Goal: Task Accomplishment & Management: Manage account settings

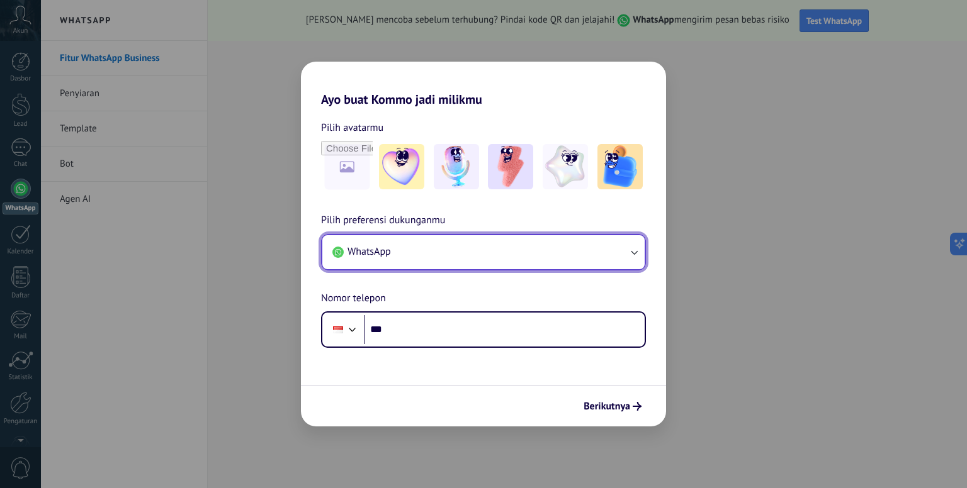
click at [637, 255] on icon "button" at bounding box center [633, 252] width 13 height 13
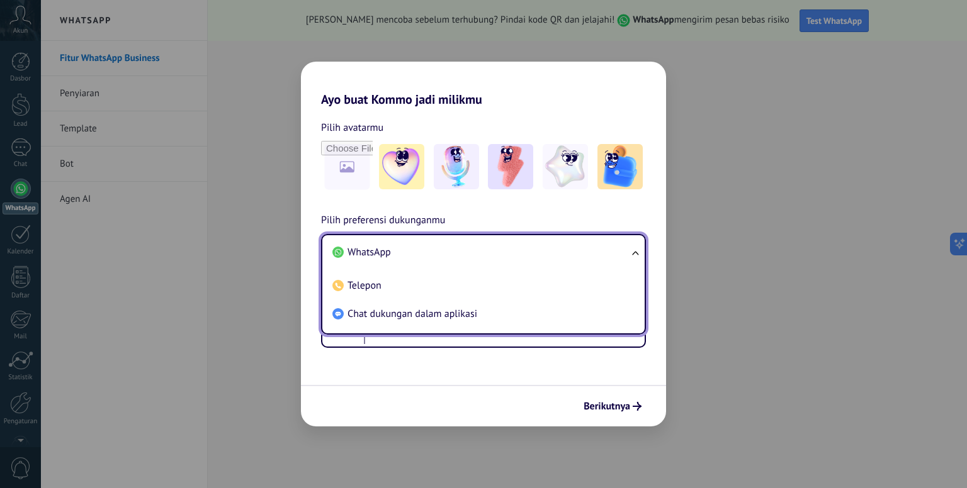
click at [709, 172] on div "Ayo buat Kommo jadi milikmu Pilih avatarmu Pilih preferensi dukunganmu WhatsApp…" at bounding box center [483, 244] width 967 height 488
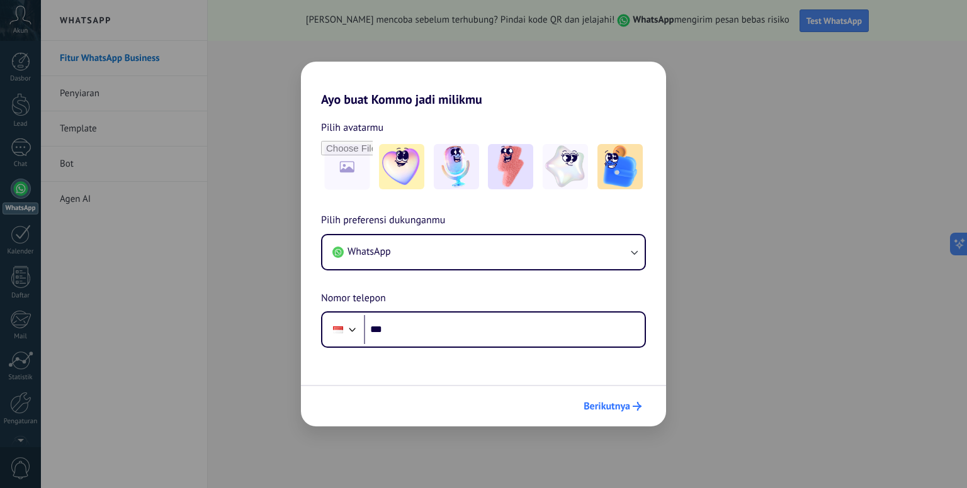
click at [602, 407] on span "Berikutnya" at bounding box center [606, 406] width 47 height 9
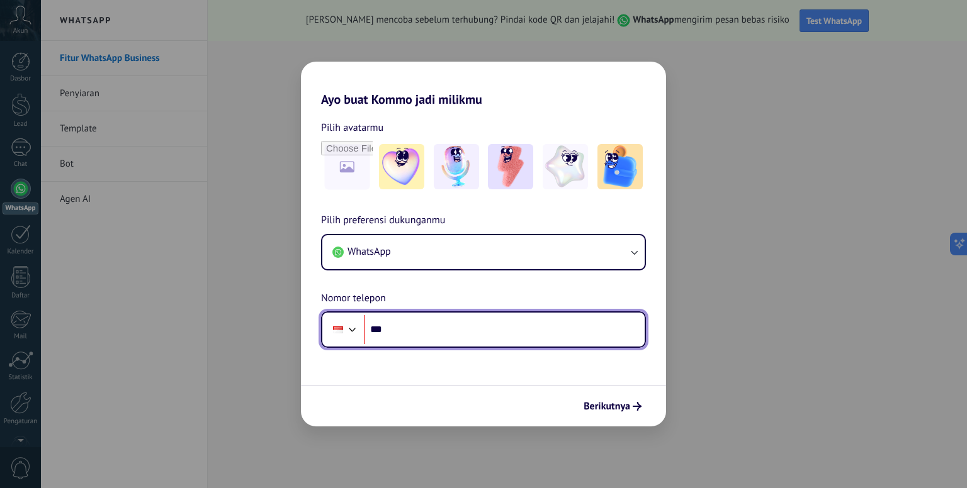
click at [426, 322] on input "***" at bounding box center [504, 329] width 281 height 29
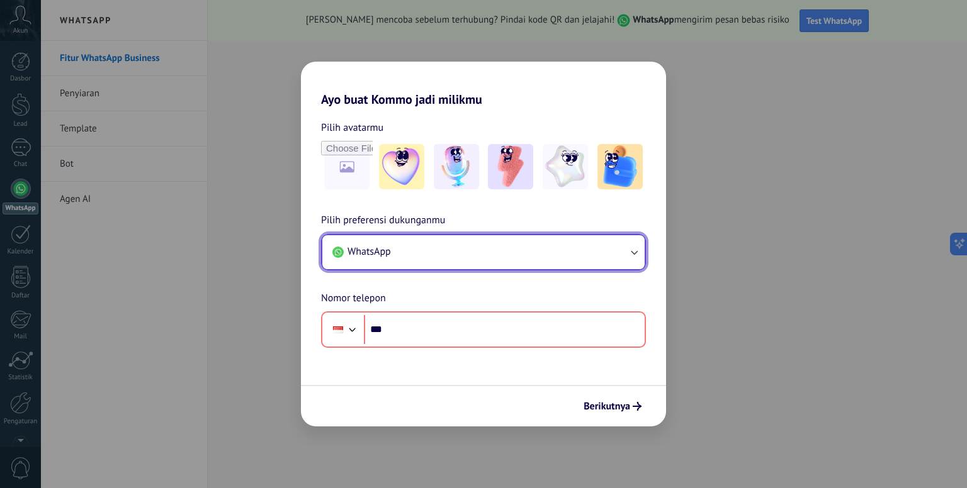
click at [639, 255] on icon "button" at bounding box center [633, 252] width 13 height 13
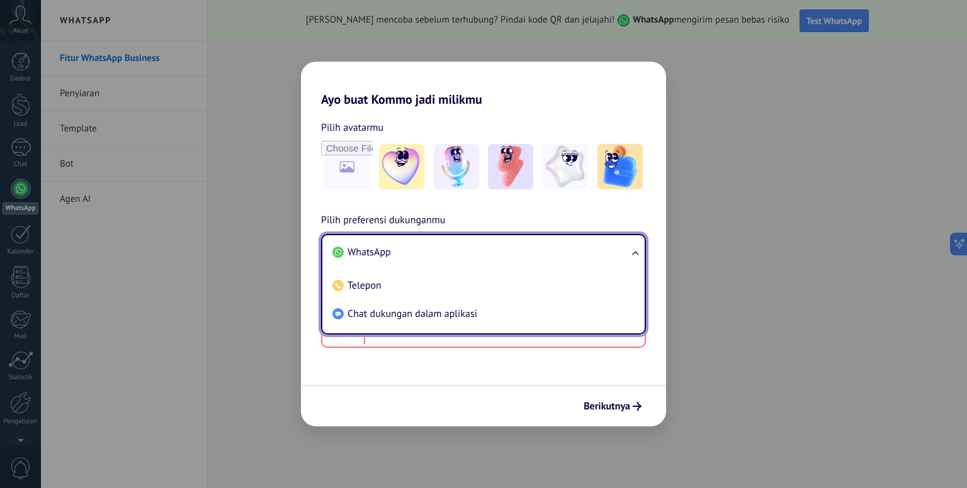
click at [194, 159] on div "Ayo buat Kommo jadi milikmu Pilih avatarmu Pilih preferensi dukunganmu WhatsApp…" at bounding box center [483, 244] width 967 height 488
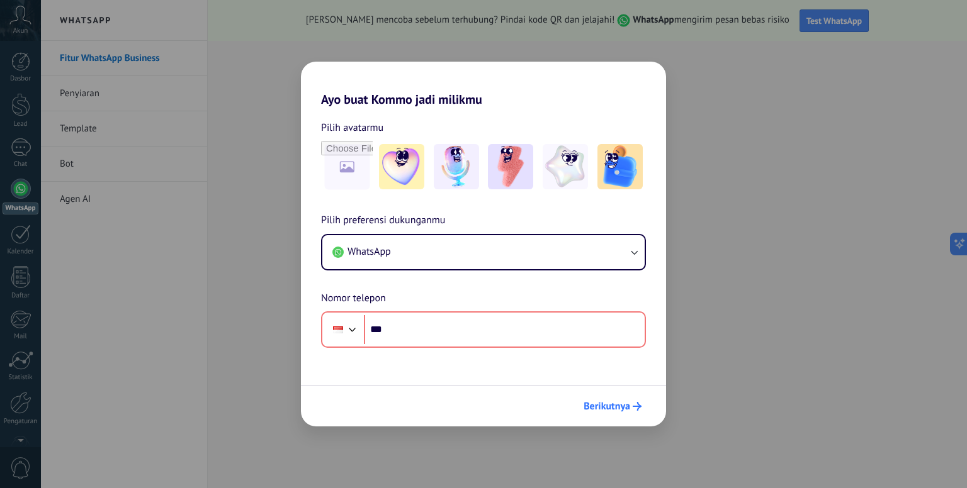
click at [619, 407] on span "Berikutnya" at bounding box center [606, 406] width 47 height 9
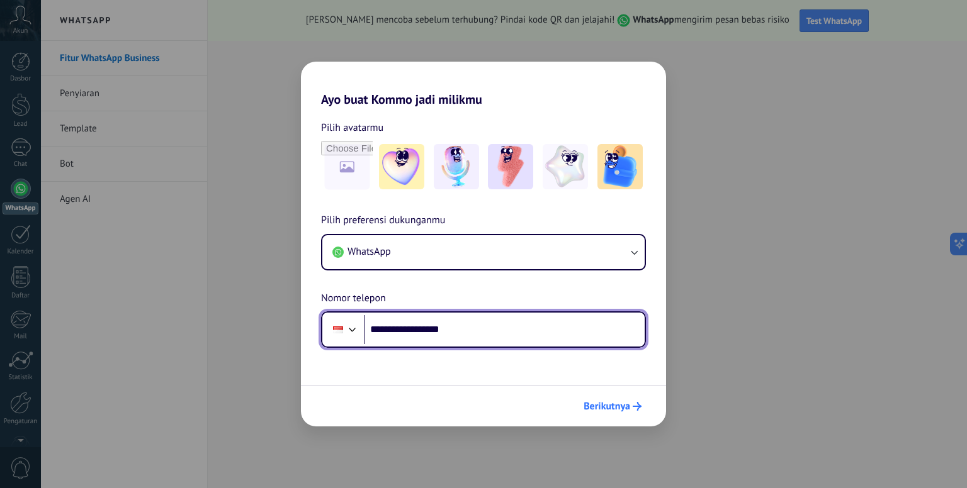
type input "**********"
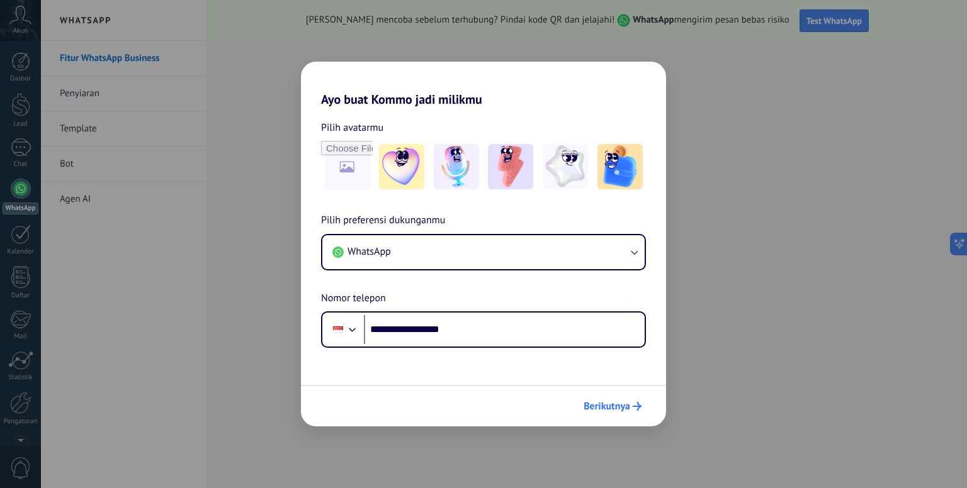
click at [622, 408] on span "Berikutnya" at bounding box center [606, 406] width 47 height 9
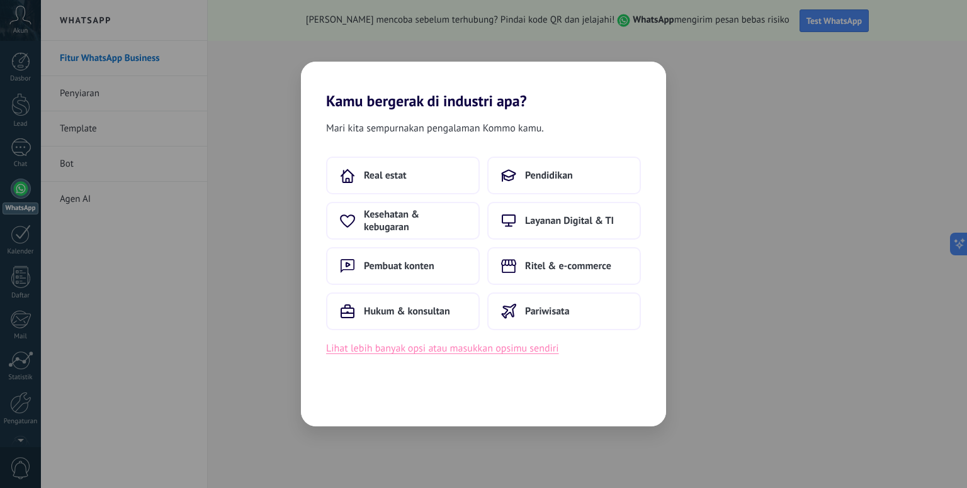
click at [488, 353] on button "Lihat lebih banyak opsi atau masukkan opsimu sendiri" at bounding box center [442, 348] width 233 height 16
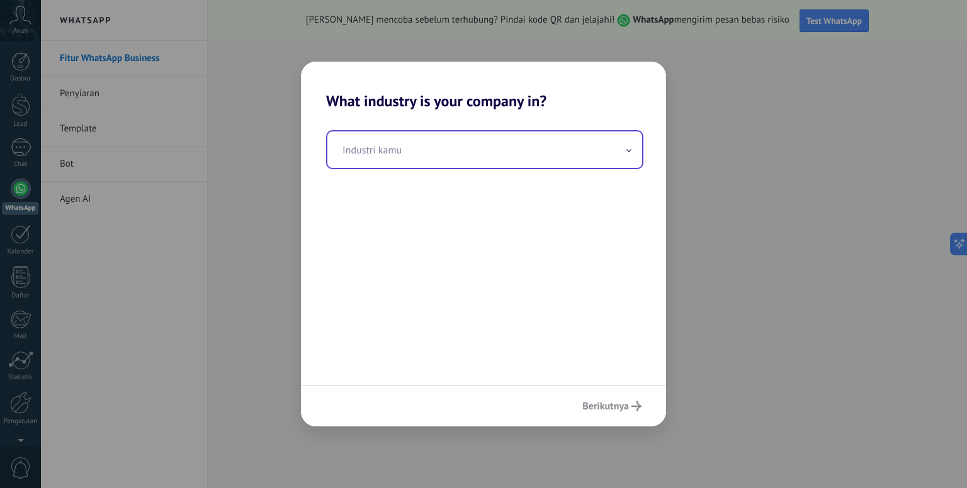
click at [628, 147] on span at bounding box center [629, 150] width 6 height 12
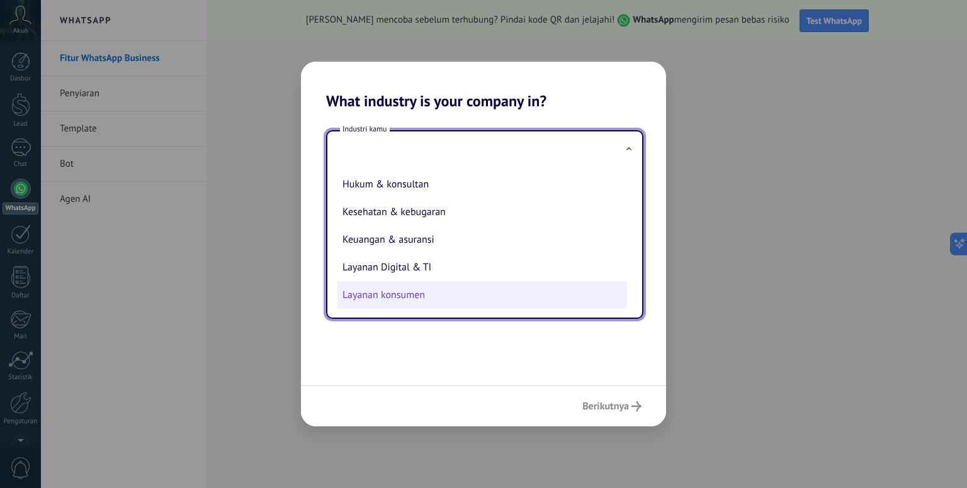
click at [411, 305] on li "Layanan konsumen" at bounding box center [482, 295] width 290 height 28
type input "**********"
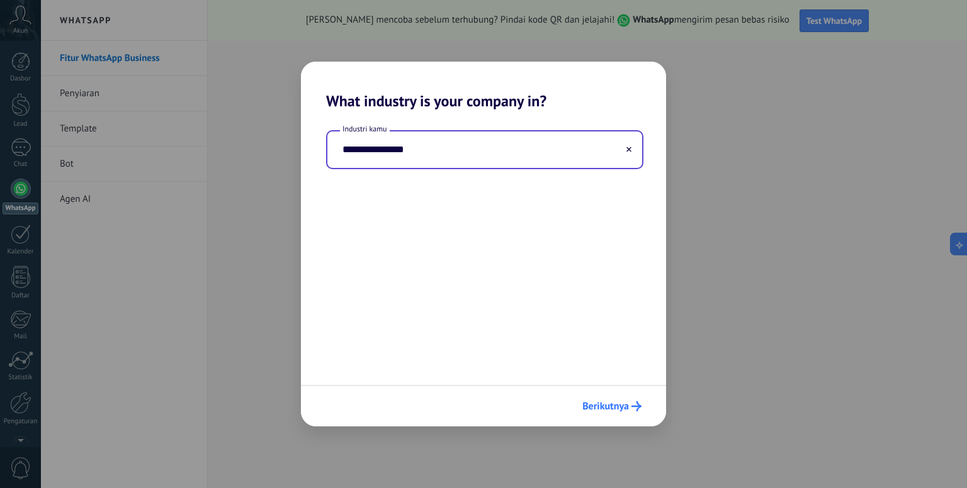
click at [606, 403] on span "Berikutnya" at bounding box center [605, 406] width 47 height 9
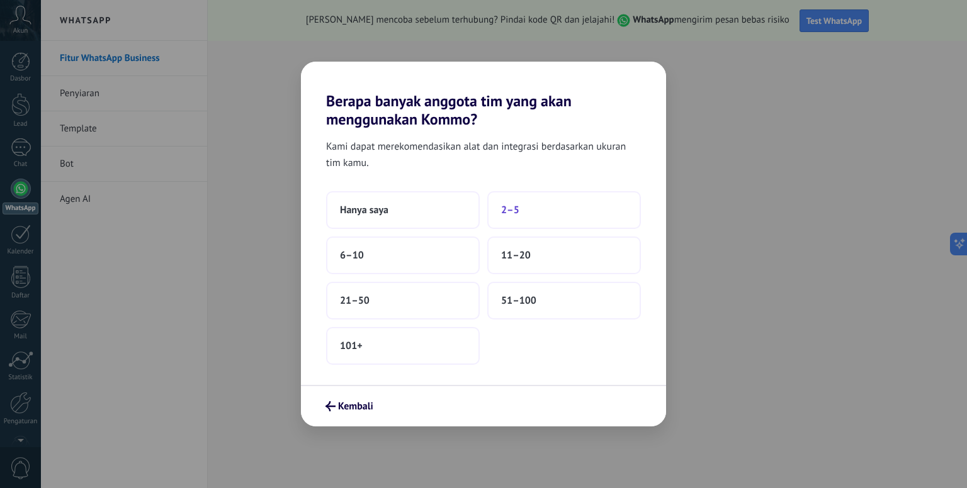
click at [512, 211] on span "2–5" at bounding box center [510, 210] width 18 height 13
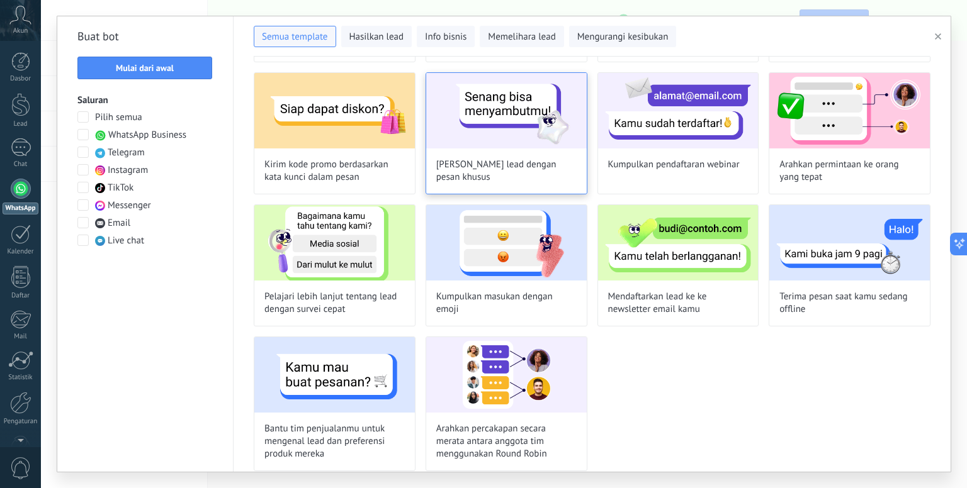
scroll to position [183, 0]
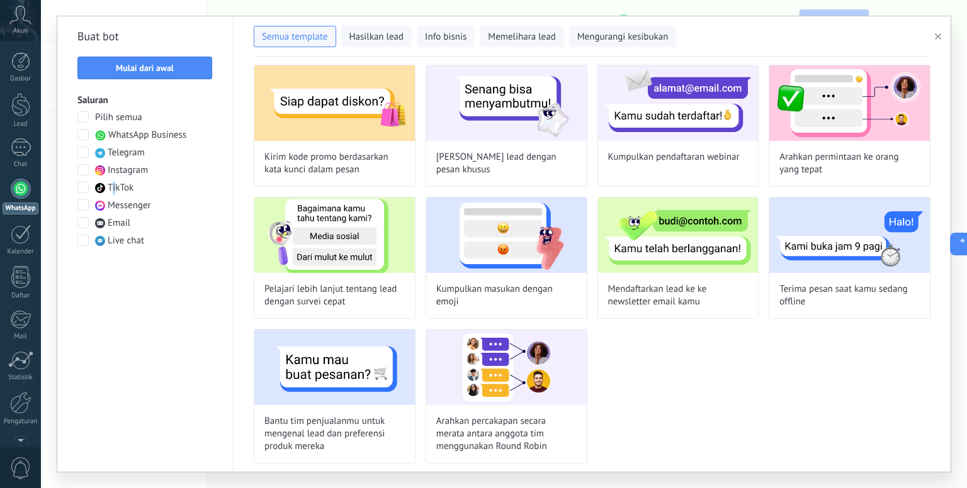
click at [114, 188] on span "TikTok" at bounding box center [121, 188] width 26 height 13
click at [112, 189] on span "TikTok" at bounding box center [121, 188] width 26 height 13
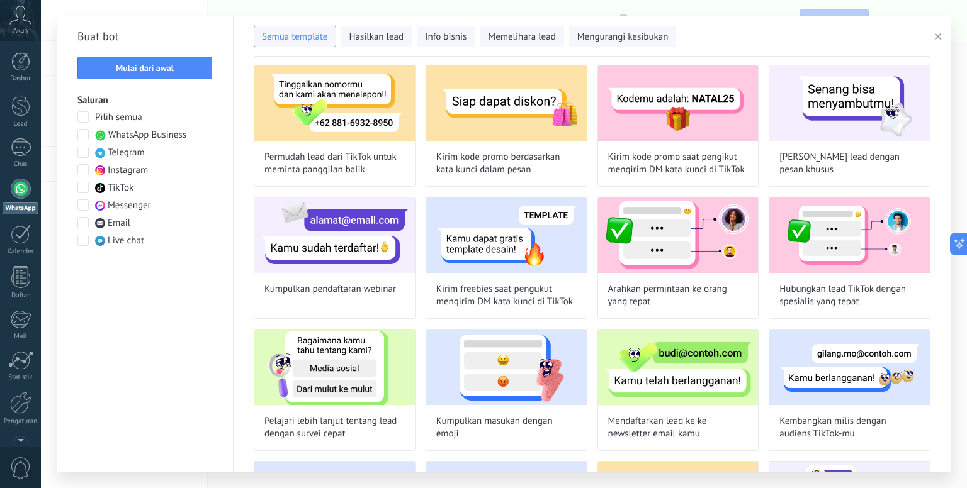
click at [112, 189] on span "TikTok" at bounding box center [121, 188] width 26 height 13
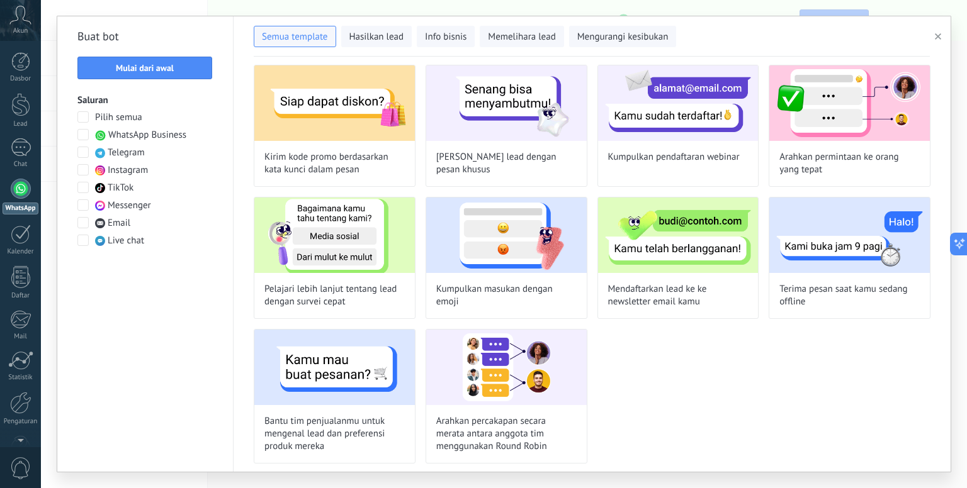
click at [112, 189] on span "TikTok" at bounding box center [121, 188] width 26 height 13
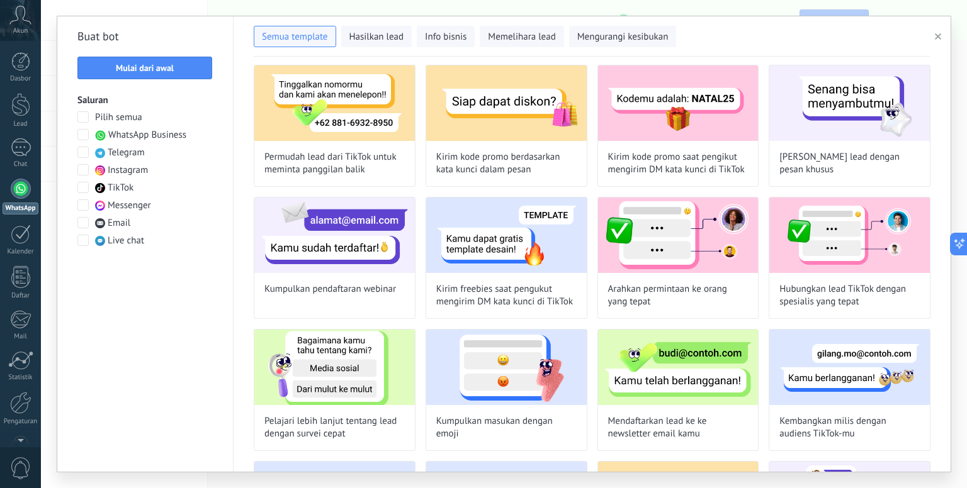
click at [112, 189] on span "TikTok" at bounding box center [121, 188] width 26 height 13
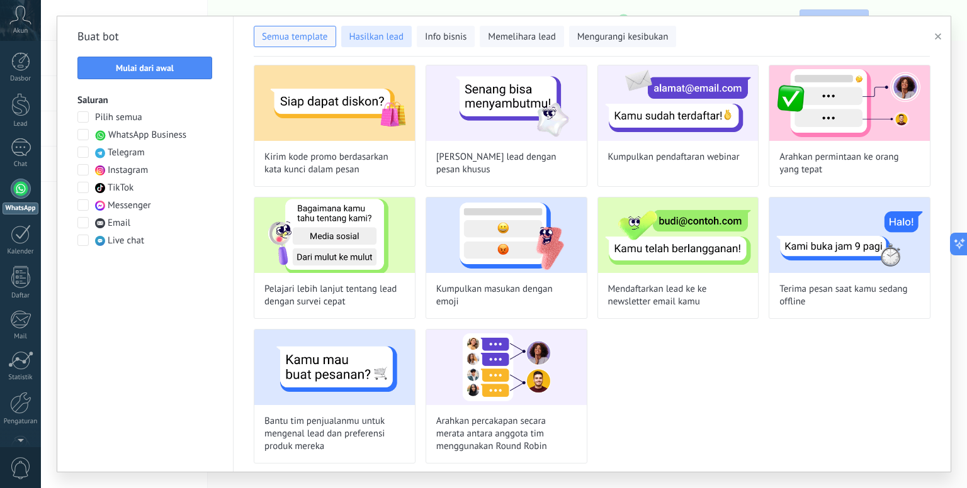
click at [389, 37] on span "Hasilkan lead" at bounding box center [376, 37] width 55 height 13
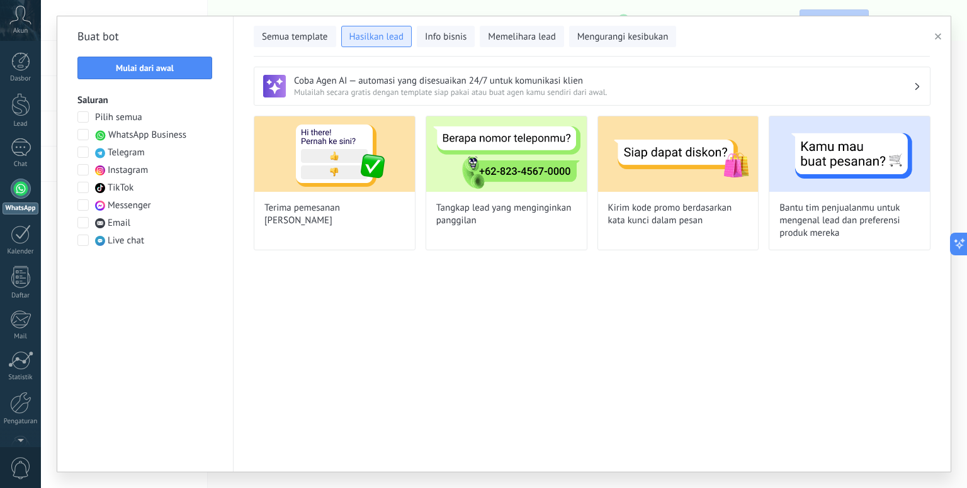
scroll to position [0, 0]
click at [317, 43] on button "Semua template" at bounding box center [295, 36] width 82 height 21
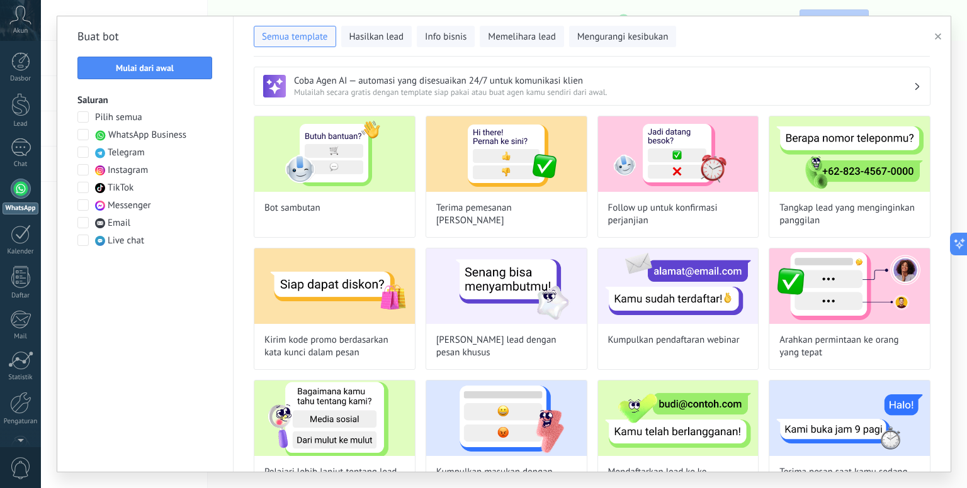
click at [173, 135] on span "WhatsApp Business" at bounding box center [147, 135] width 78 height 13
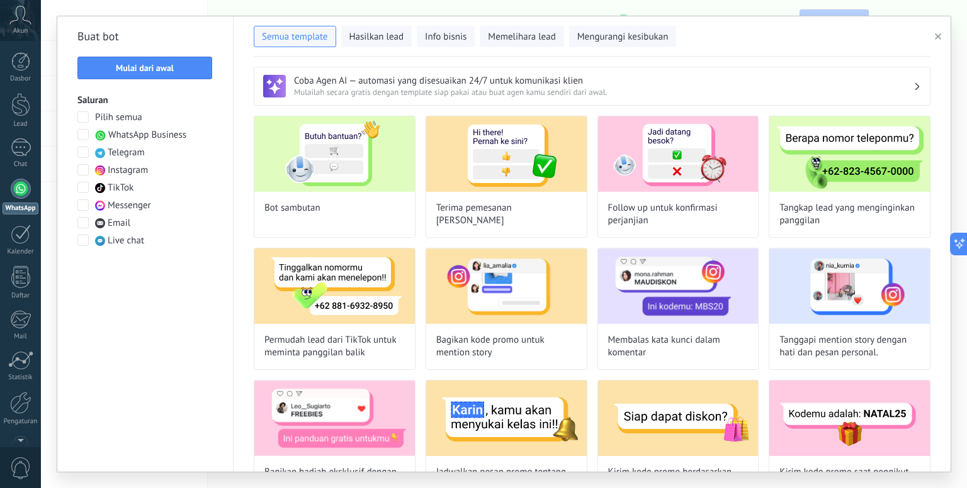
click at [129, 196] on div "Pilih semua WhatsApp Business Telegram Instagram TikTok Messenger Email Live ch…" at bounding box center [144, 179] width 135 height 136
click at [26, 30] on span "Akun" at bounding box center [20, 31] width 15 height 8
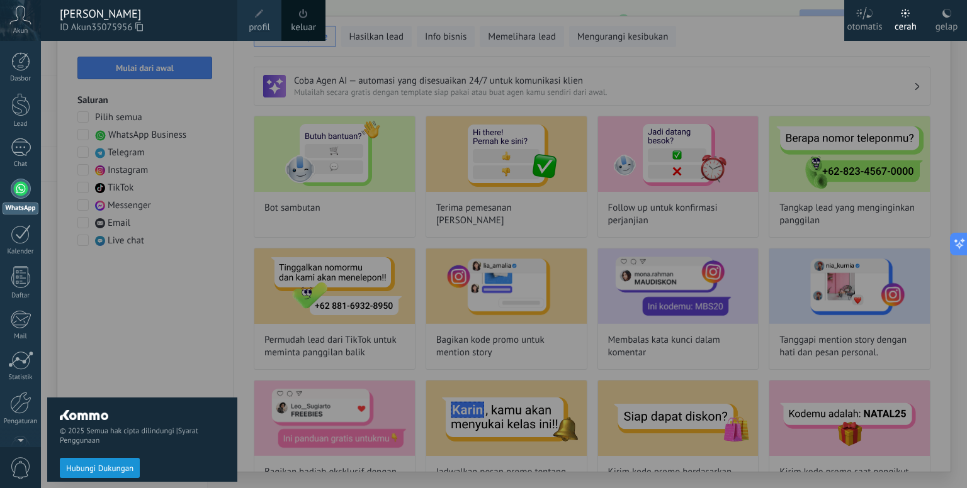
click at [136, 246] on div "© 2025 Semua hak cipta dilindungi | Syarat Penggunaan Hubungi Dukungan" at bounding box center [142, 264] width 190 height 447
drag, startPoint x: 138, startPoint y: 310, endPoint x: 131, endPoint y: 305, distance: 9.1
click at [135, 312] on div "© 2025 Semua hak cipta dilindungi | Syarat Penggunaan Hubungi Dukungan" at bounding box center [142, 264] width 190 height 447
click at [229, 50] on div "© 2025 Semua hak cipta dilindungi | Syarat Penggunaan Hubungi Dukungan" at bounding box center [142, 264] width 190 height 447
click at [199, 167] on div "© 2025 Semua hak cipta dilindungi | Syarat Penggunaan Hubungi Dukungan" at bounding box center [142, 264] width 190 height 447
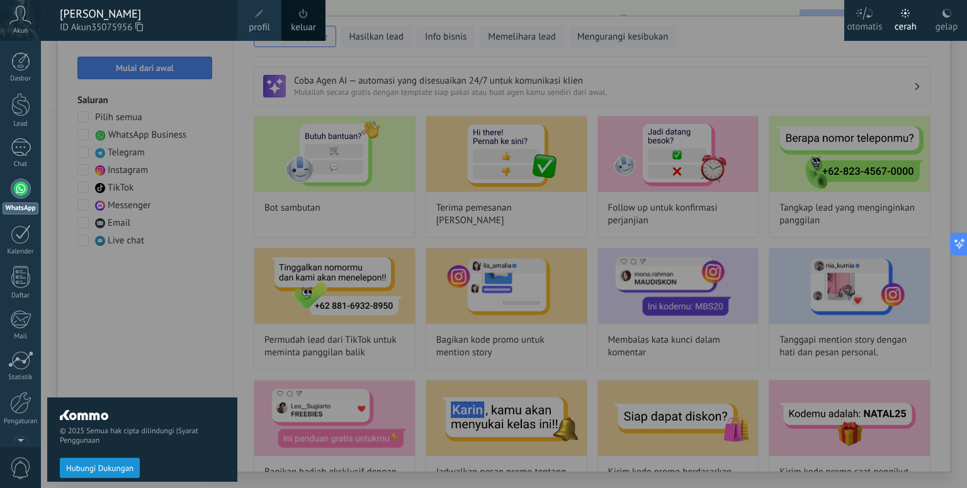
click at [109, 420] on div "© 2025 Semua hak cipta dilindungi | Syarat Penggunaan Hubungi Dukungan" at bounding box center [142, 444] width 190 height 93
click at [24, 18] on icon at bounding box center [20, 15] width 22 height 19
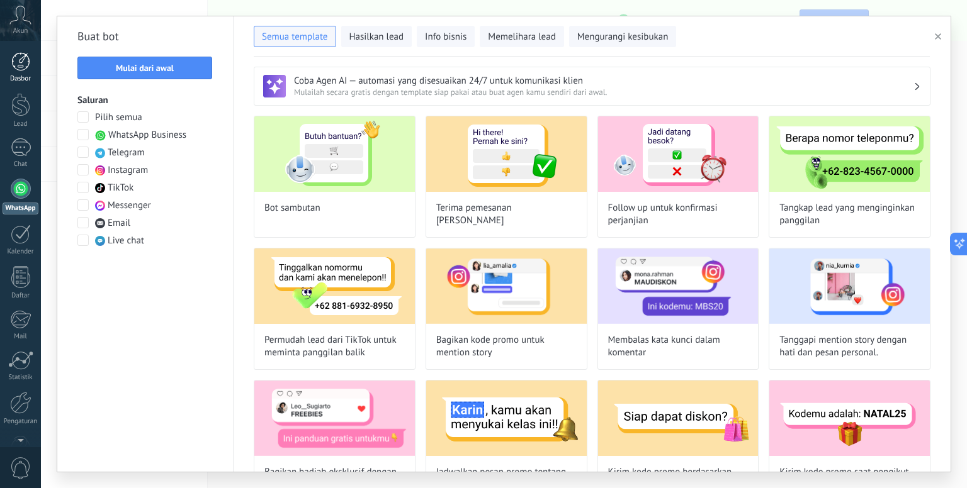
click at [25, 64] on div at bounding box center [20, 61] width 19 height 19
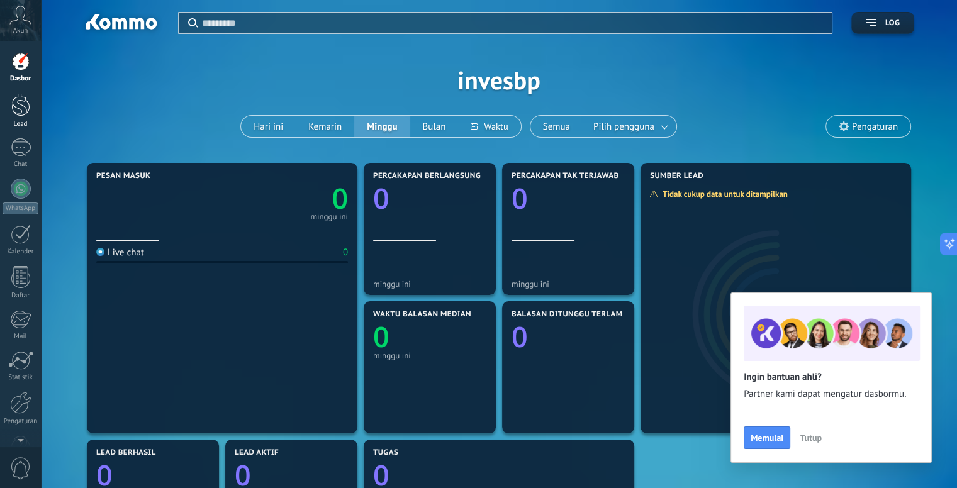
click at [26, 114] on div at bounding box center [20, 104] width 19 height 23
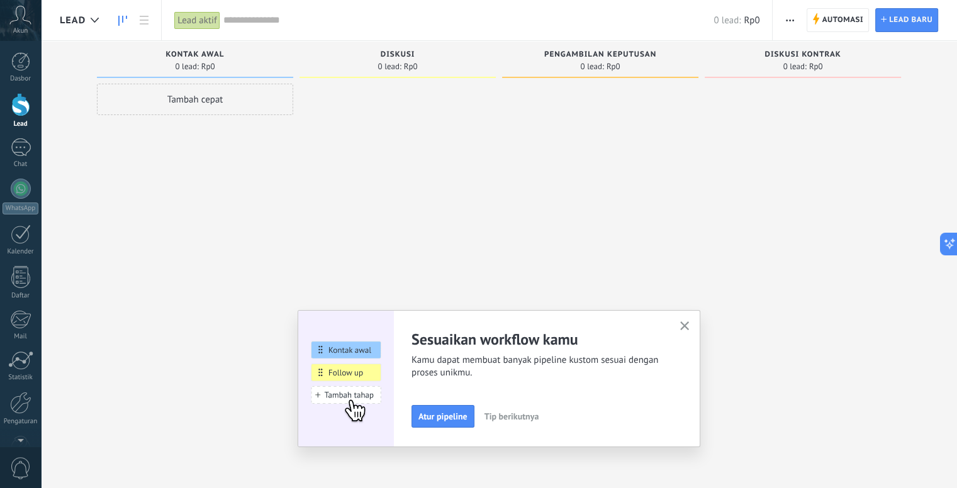
click at [687, 325] on icon "button" at bounding box center [684, 326] width 9 height 9
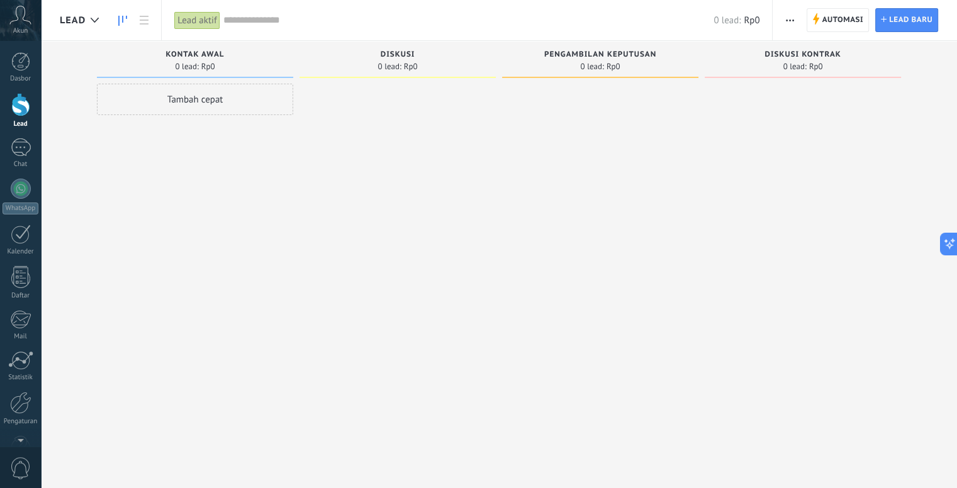
click at [201, 92] on div "Tambah cepat" at bounding box center [195, 99] width 196 height 31
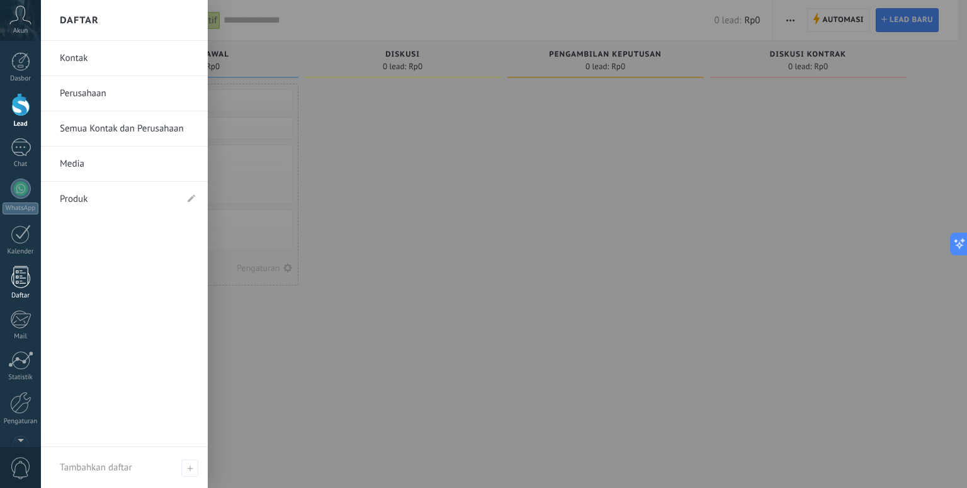
click at [28, 284] on div at bounding box center [20, 277] width 19 height 22
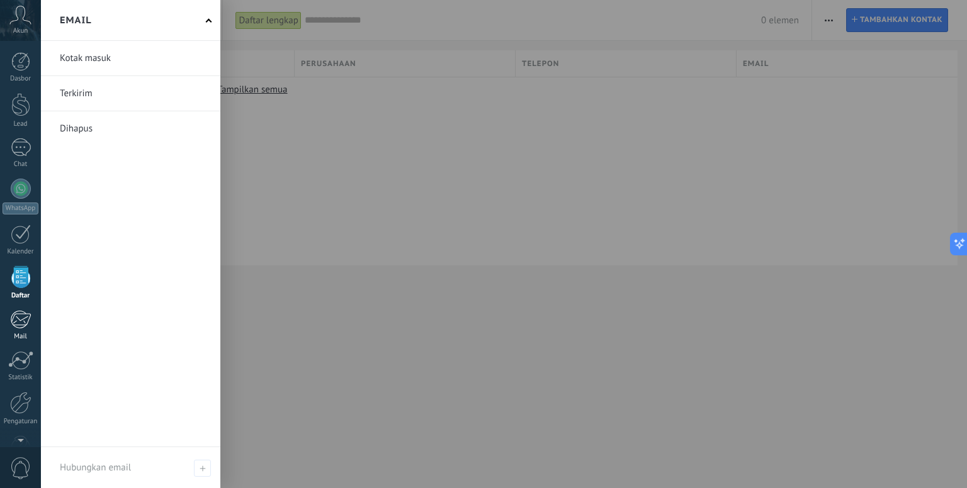
click at [23, 317] on div at bounding box center [20, 319] width 21 height 19
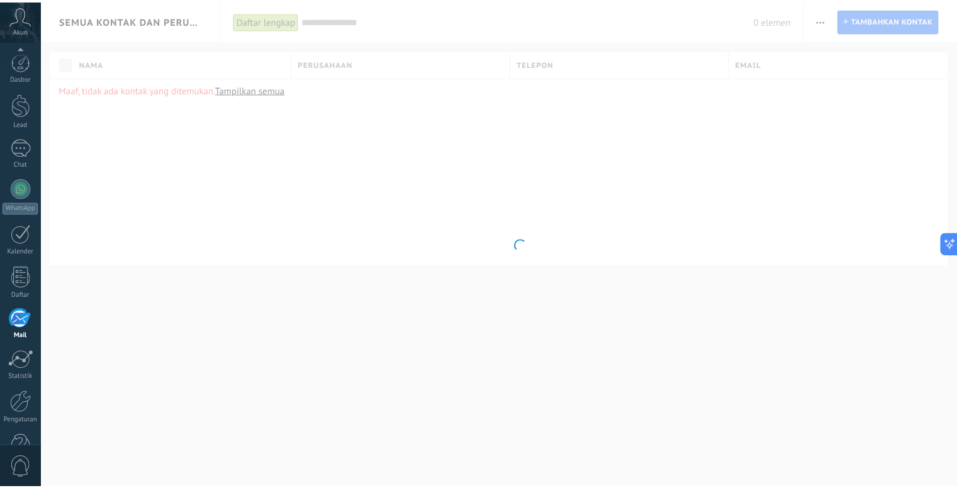
scroll to position [35, 0]
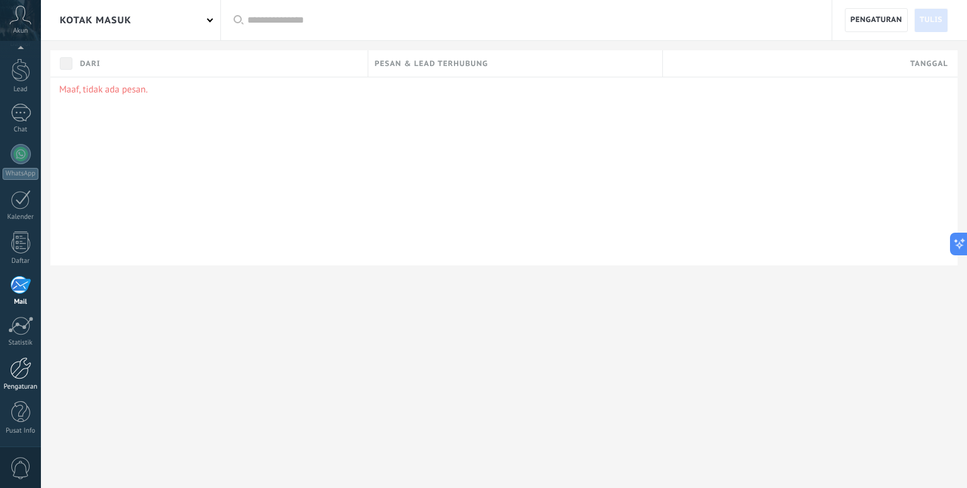
click at [27, 381] on link "Pengaturan" at bounding box center [20, 374] width 41 height 34
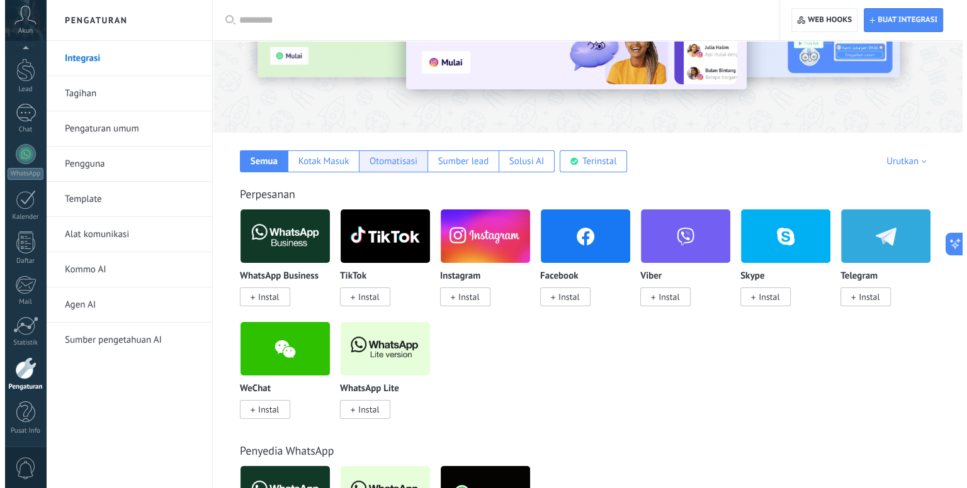
scroll to position [126, 0]
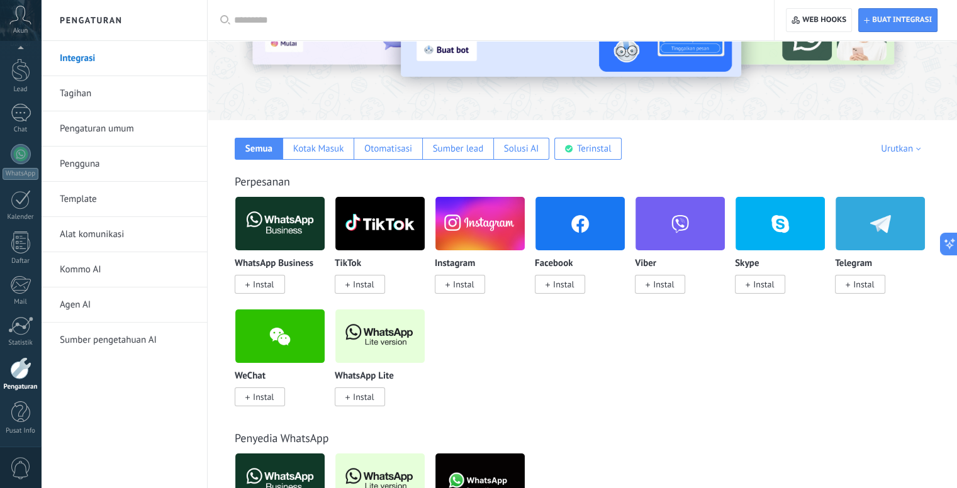
click at [374, 232] on img at bounding box center [379, 223] width 89 height 61
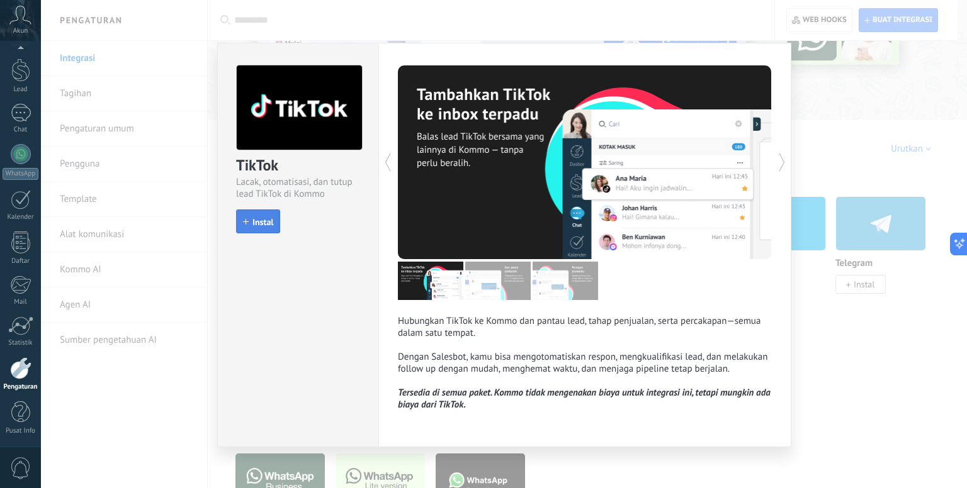
click at [248, 228] on button "Instal" at bounding box center [258, 222] width 44 height 24
click at [248, 228] on button "Instal" at bounding box center [246, 221] width 21 height 23
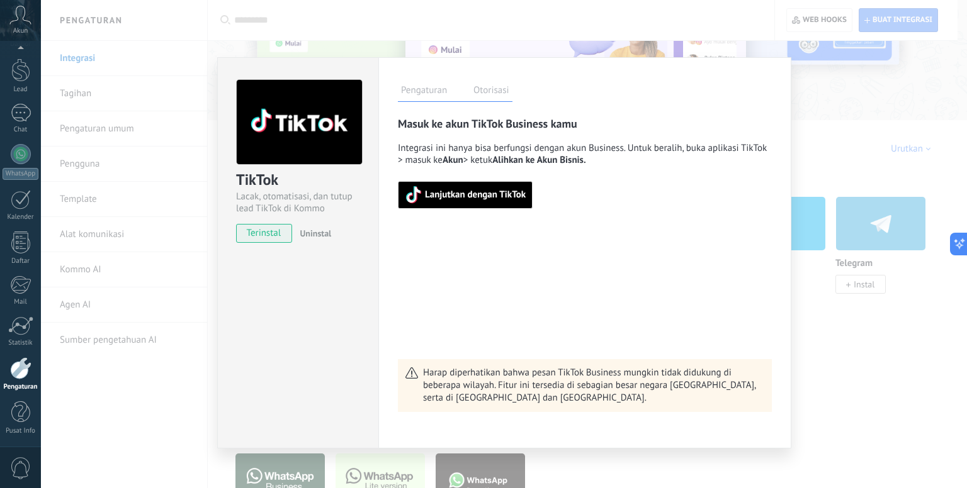
click at [507, 200] on span "Lanjutkan dengan TikTok" at bounding box center [475, 195] width 101 height 9
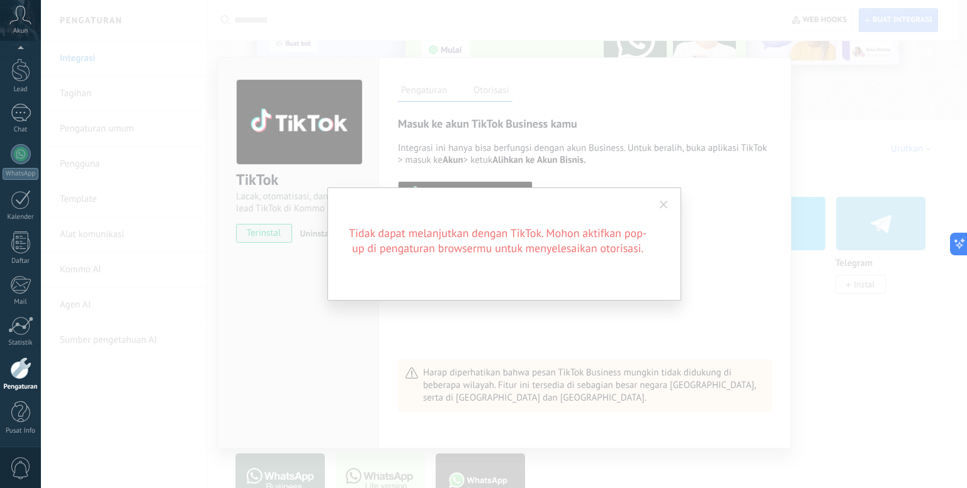
click at [485, 336] on div "Tidak dapat melanjutkan dengan TikTok. Mohon aktifkan pop-up di pengaturan brow…" at bounding box center [504, 244] width 926 height 488
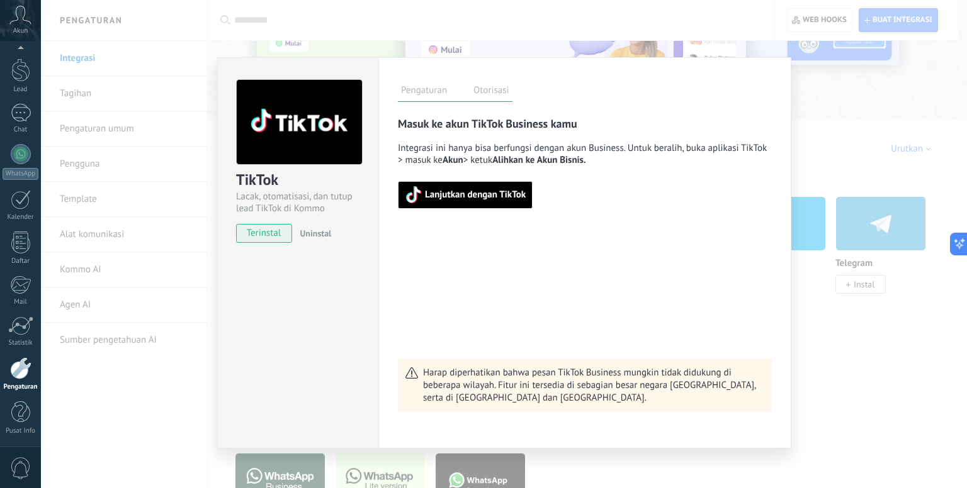
scroll to position [4, 0]
click at [21, 23] on icon at bounding box center [20, 15] width 22 height 19
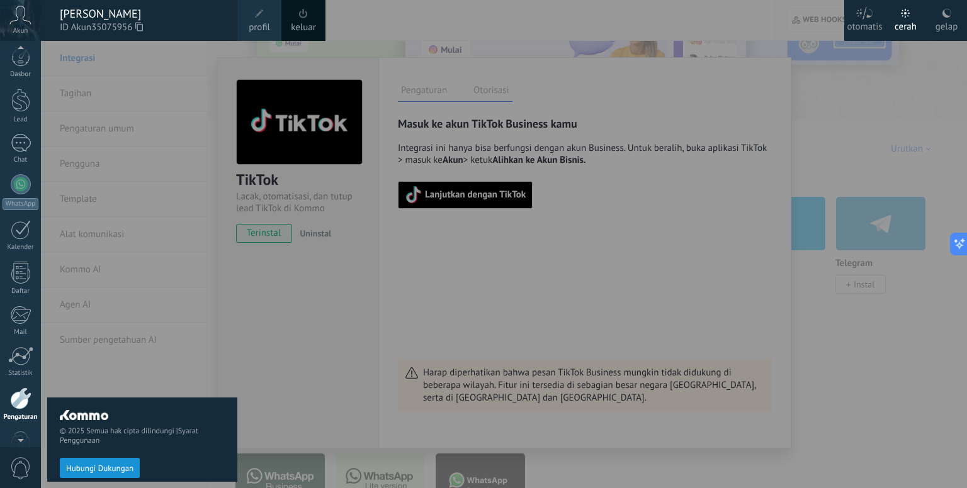
scroll to position [0, 0]
click at [21, 65] on div at bounding box center [20, 61] width 19 height 19
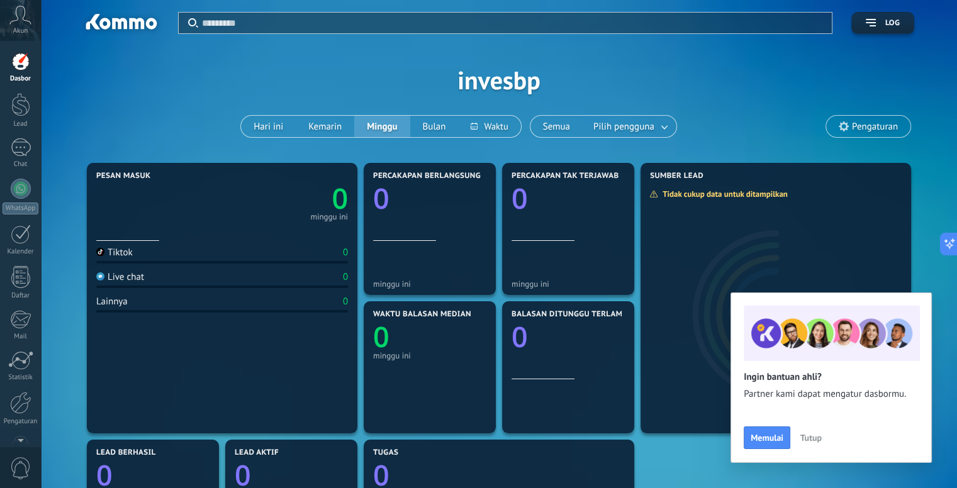
click at [818, 444] on button "Tutup" at bounding box center [811, 438] width 33 height 19
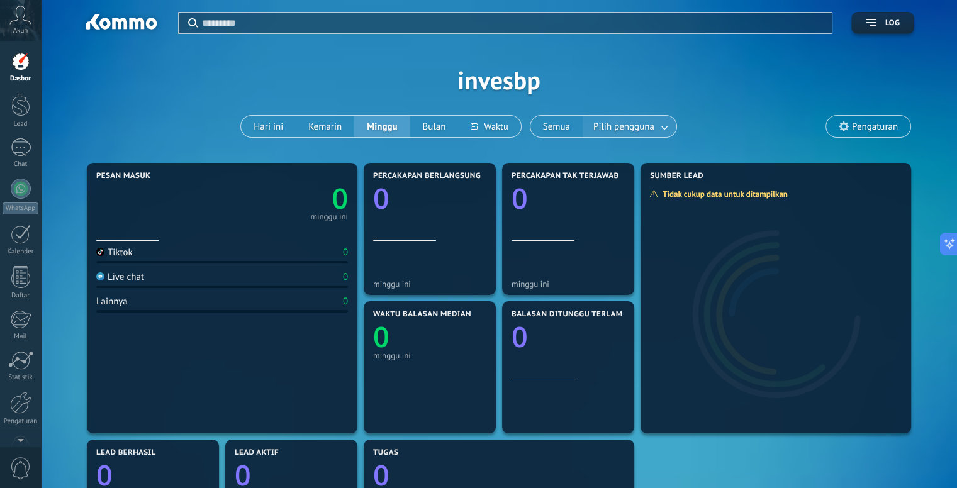
click at [665, 130] on link at bounding box center [665, 126] width 23 height 21
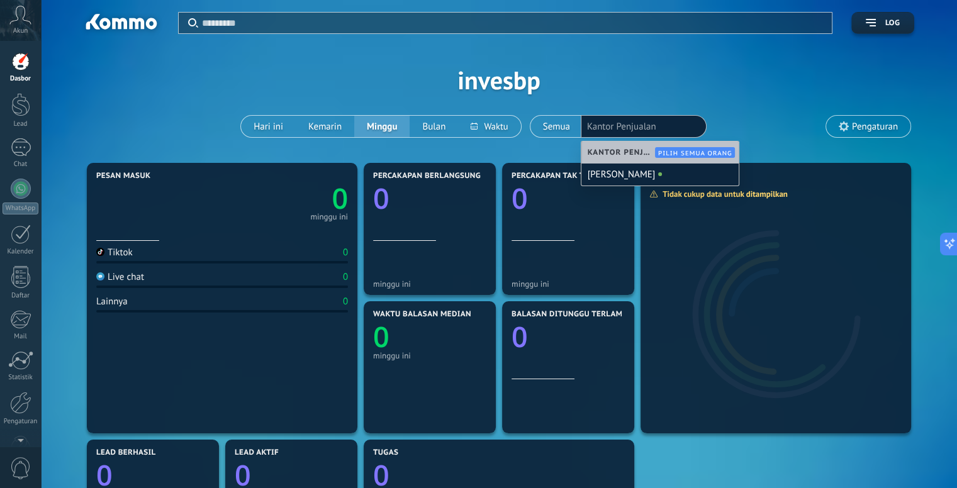
click at [730, 110] on div "Terapkan Log invesbp Hari ini Kemarin Minggu Bulan Semua Pilih pengguna Kantor …" at bounding box center [499, 80] width 879 height 160
